Goal: Task Accomplishment & Management: Manage account settings

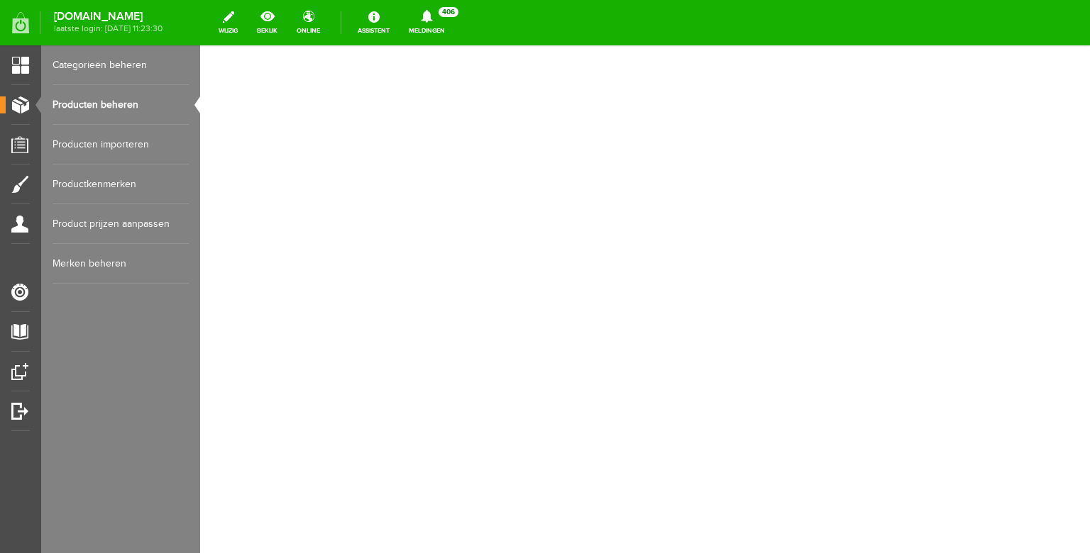
click at [126, 118] on link "Producten beheren" at bounding box center [121, 105] width 136 height 40
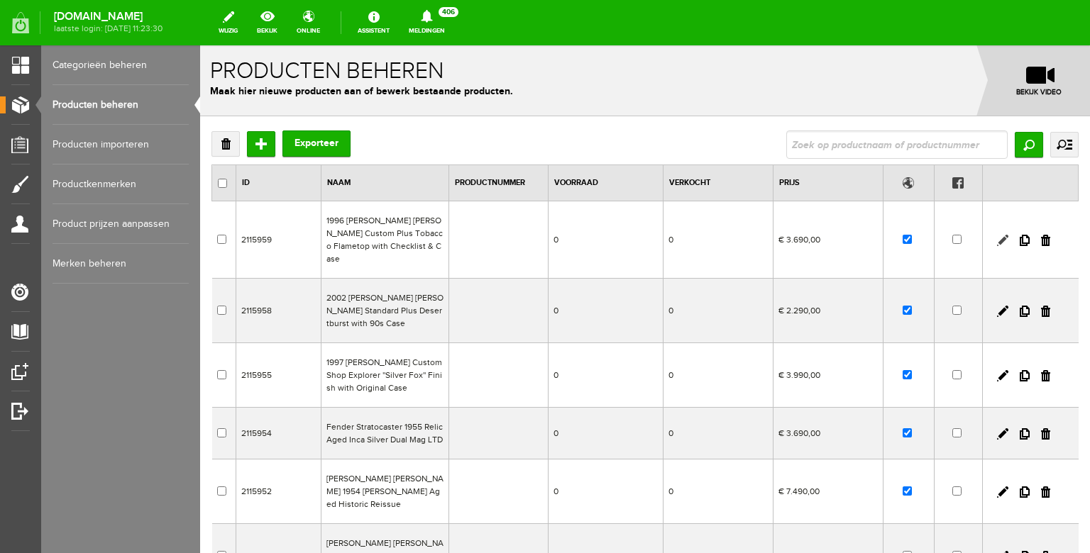
click at [1005, 235] on link at bounding box center [1002, 240] width 11 height 11
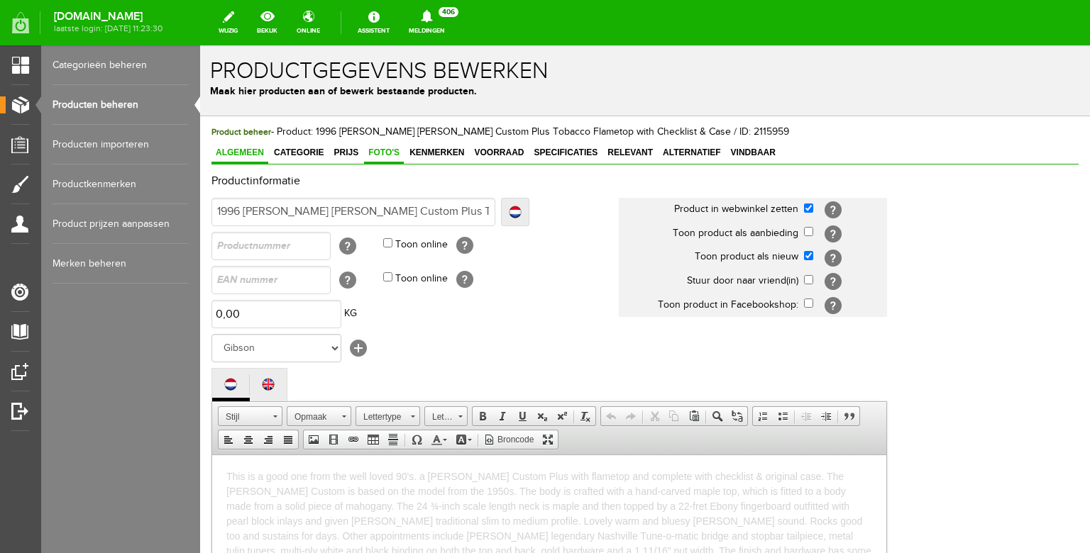
click at [380, 153] on span "Foto's" at bounding box center [384, 153] width 40 height 10
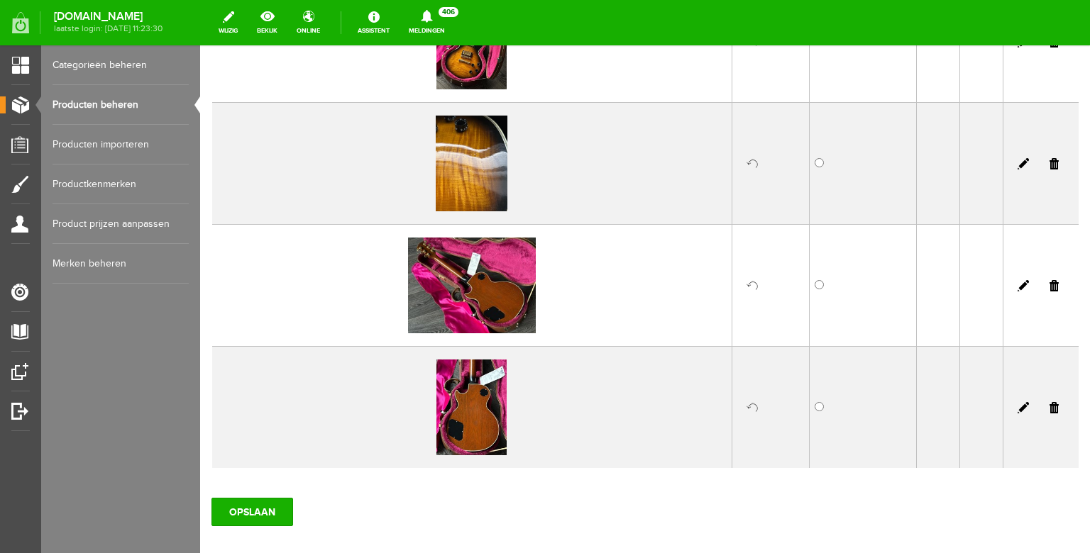
scroll to position [1857, 0]
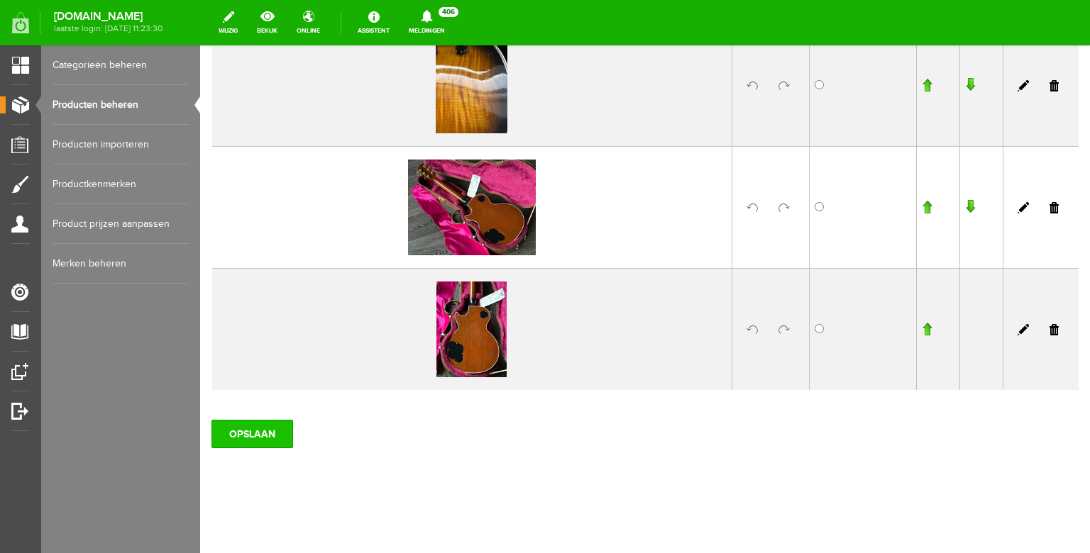
click at [257, 427] on input "OPSLAAN" at bounding box center [252, 434] width 82 height 28
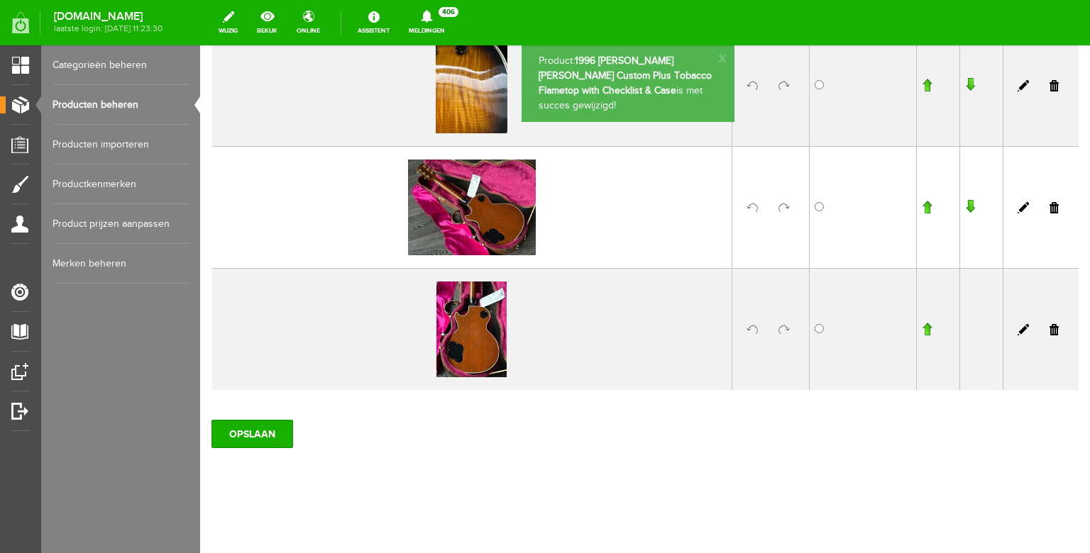
click at [123, 106] on link "Producten beheren" at bounding box center [121, 105] width 136 height 40
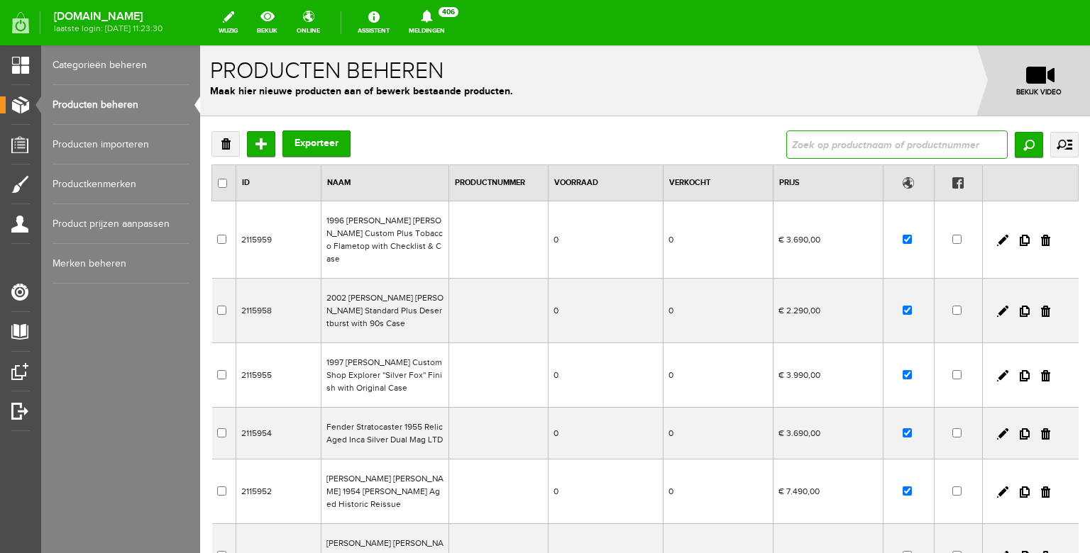
click at [822, 140] on input "text" at bounding box center [896, 145] width 221 height 28
type input "roasted"
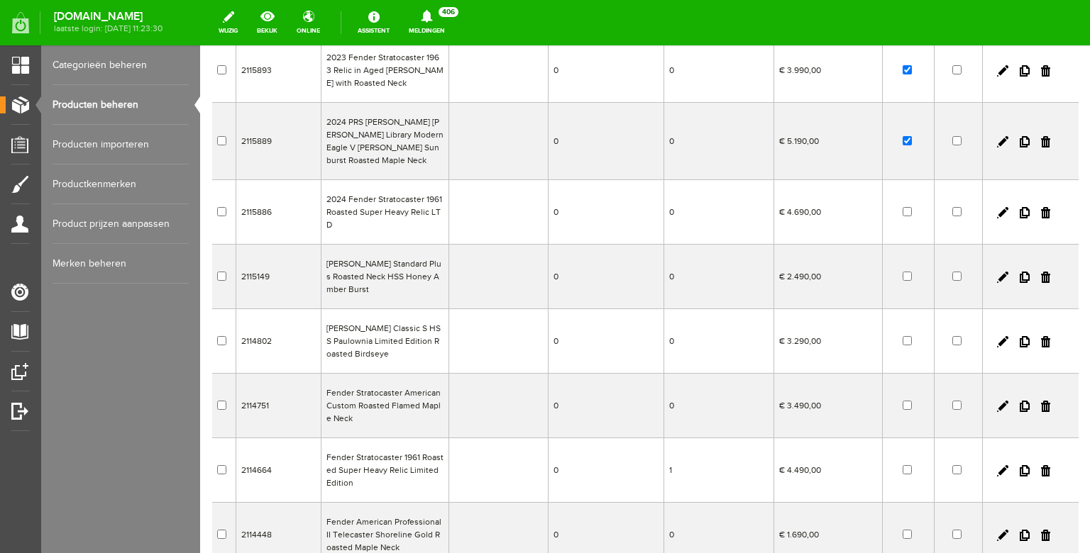
scroll to position [165, 0]
click at [909, 399] on input "checkbox" at bounding box center [906, 403] width 9 height 9
checkbox input "true"
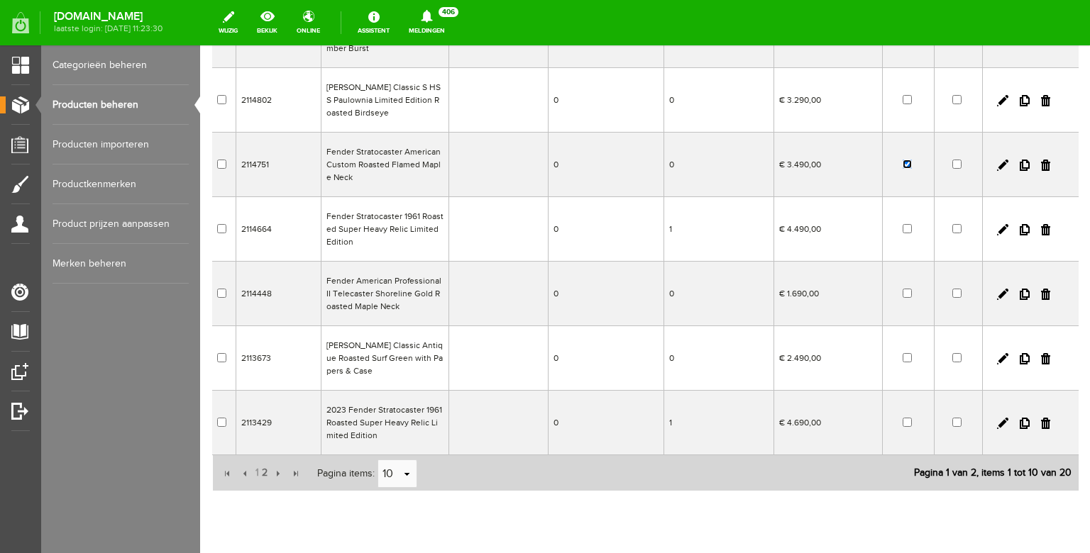
scroll to position [397, 0]
